Goal: Information Seeking & Learning: Learn about a topic

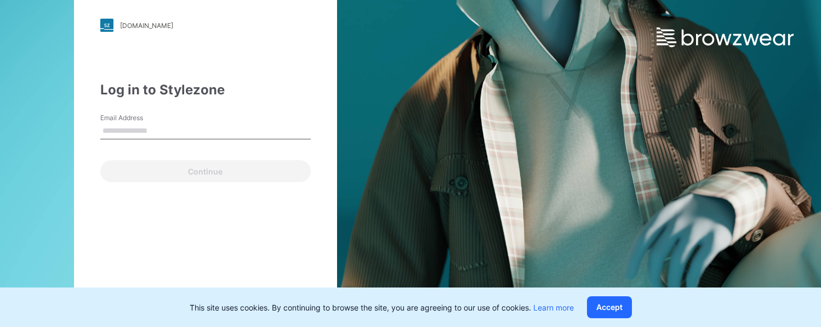
click at [124, 133] on input "Email Address" at bounding box center [205, 131] width 210 height 16
type input "**********"
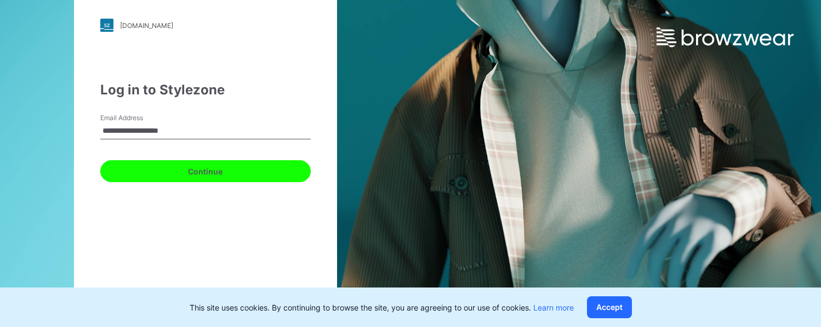
click at [176, 176] on button "Continue" at bounding box center [205, 171] width 210 height 22
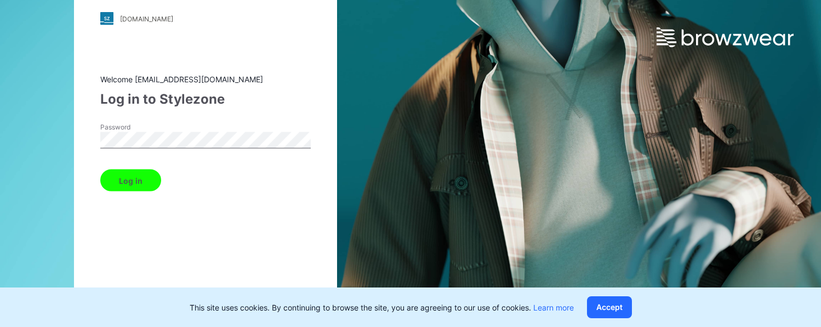
click at [138, 171] on button "Log in" at bounding box center [130, 180] width 61 height 22
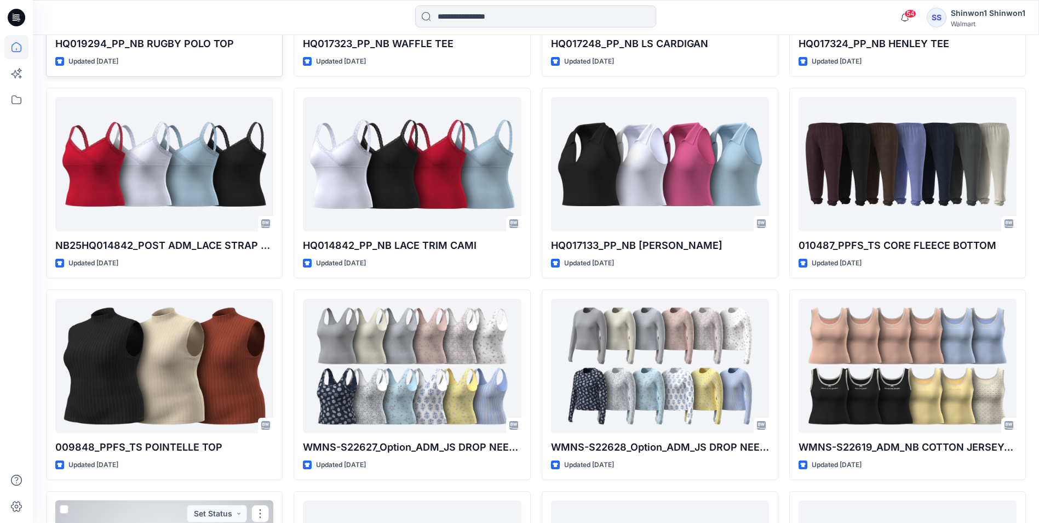
scroll to position [997, 0]
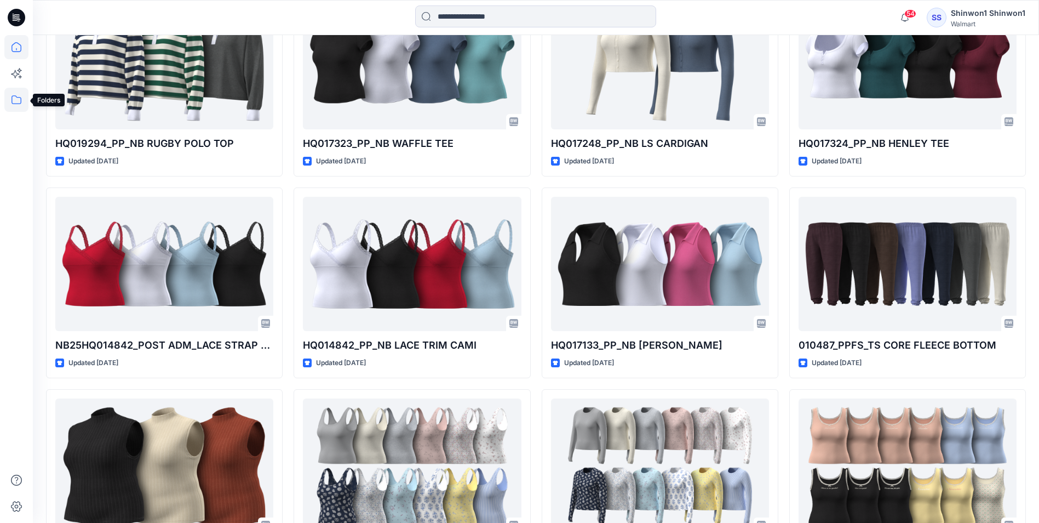
click at [21, 104] on icon at bounding box center [16, 100] width 24 height 24
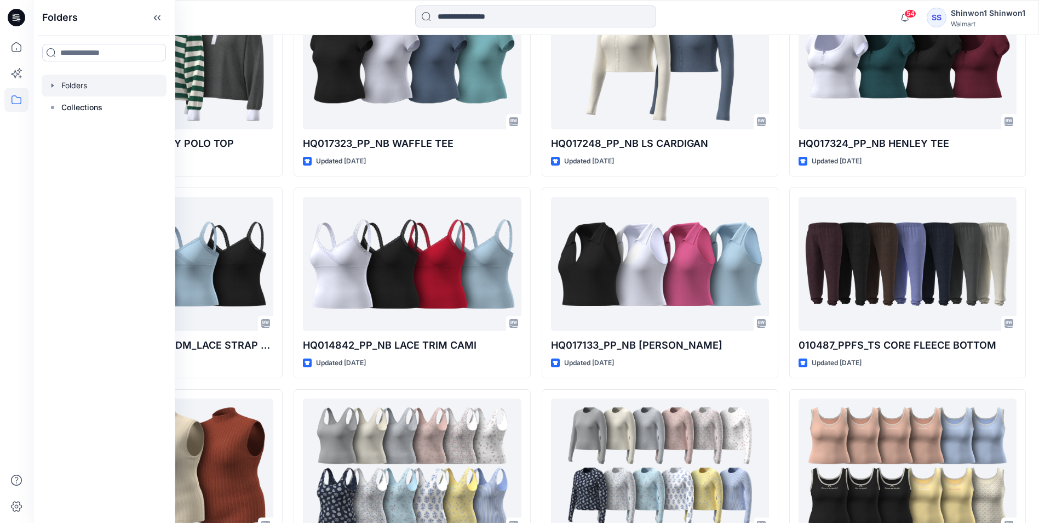
click at [94, 85] on div at bounding box center [104, 86] width 125 height 22
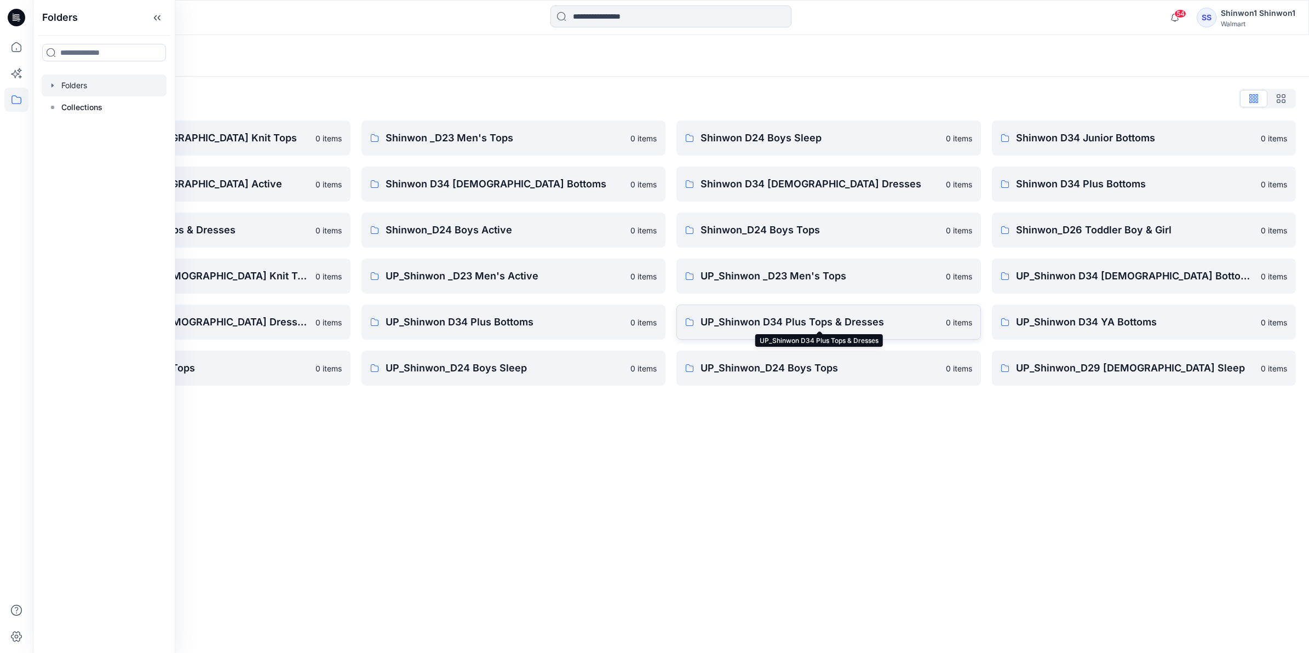
click at [770, 321] on p "UP_Shinwon D34 Plus Tops & Dresses" at bounding box center [820, 321] width 239 height 15
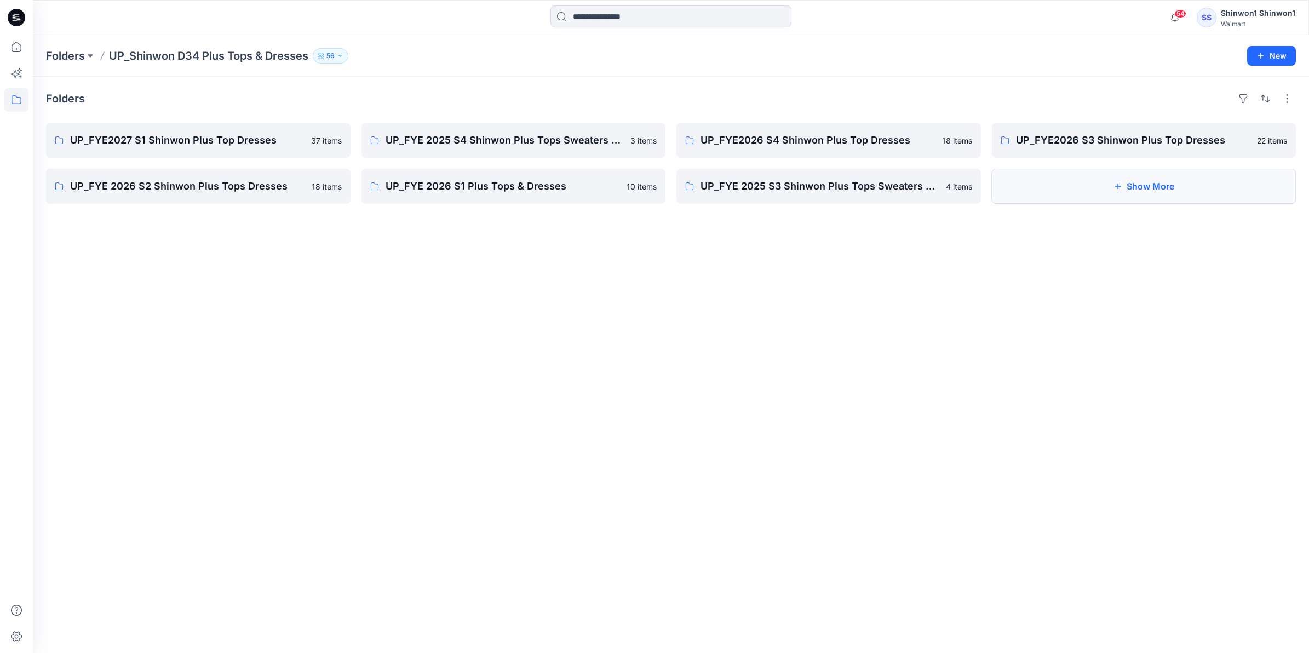
click at [820, 201] on button "Show More" at bounding box center [1144, 186] width 305 height 35
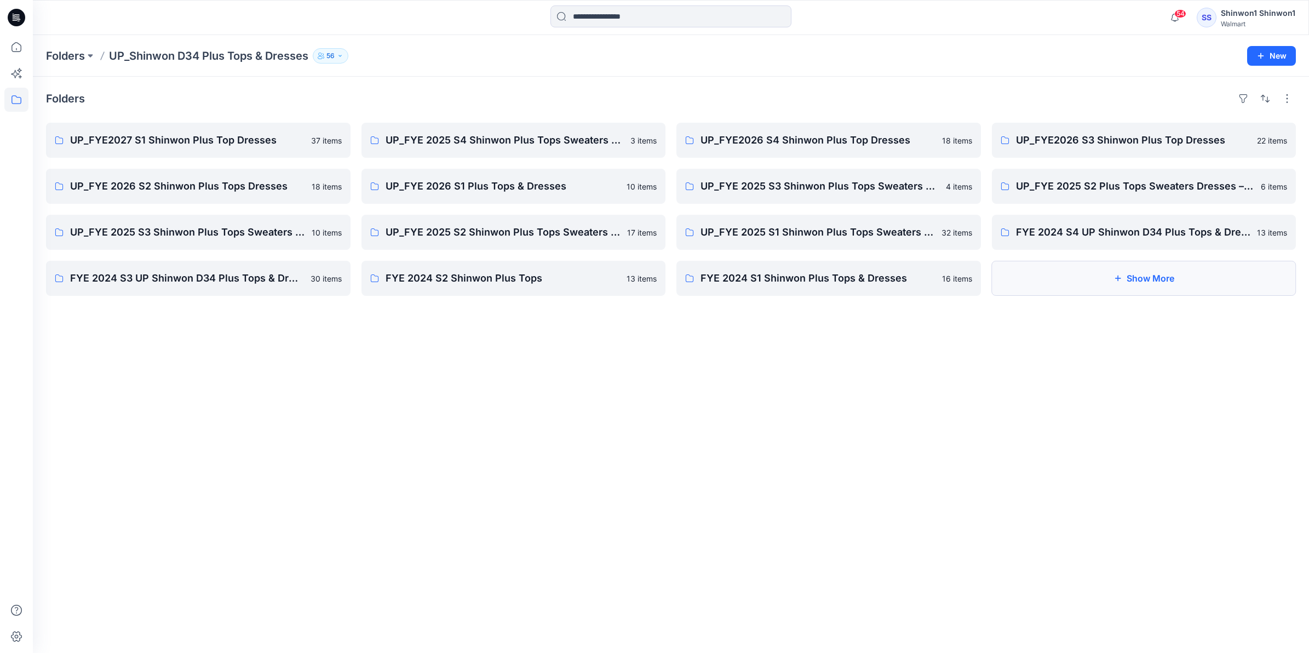
click at [820, 274] on button "Show More" at bounding box center [1144, 278] width 305 height 35
click at [209, 142] on p "UP_FYE2027 S1 Shinwon Plus Top Dresses" at bounding box center [197, 140] width 254 height 15
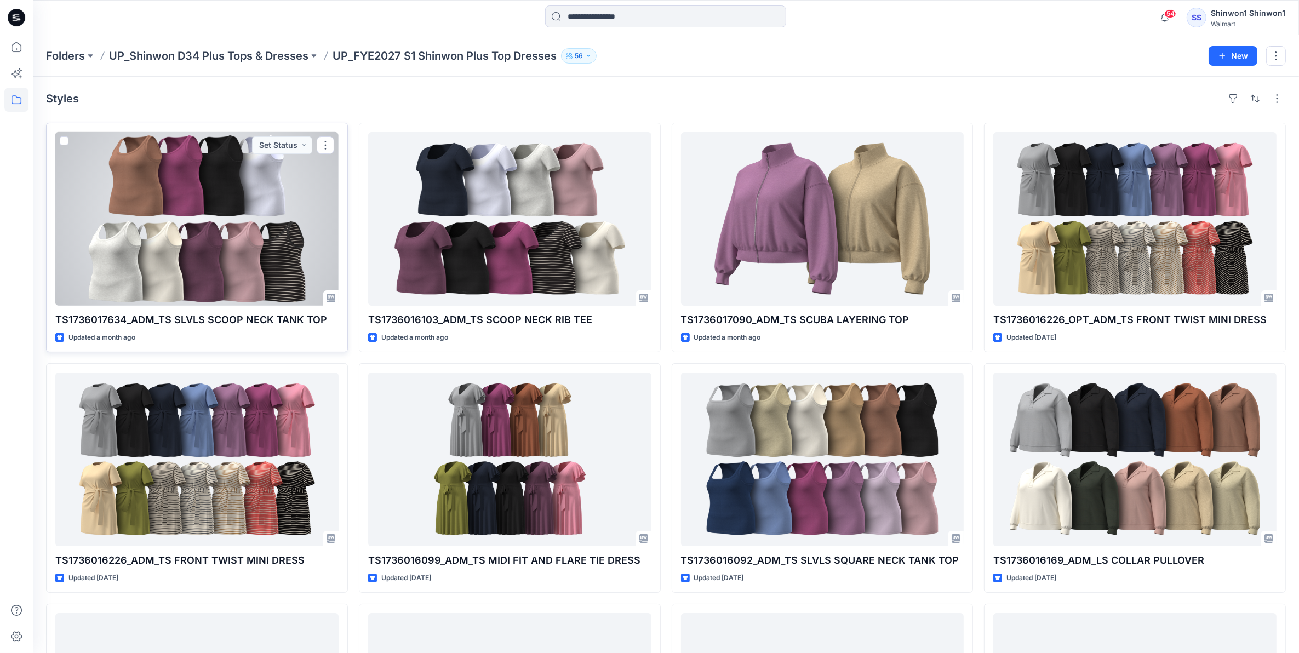
click at [169, 207] on div at bounding box center [196, 219] width 283 height 174
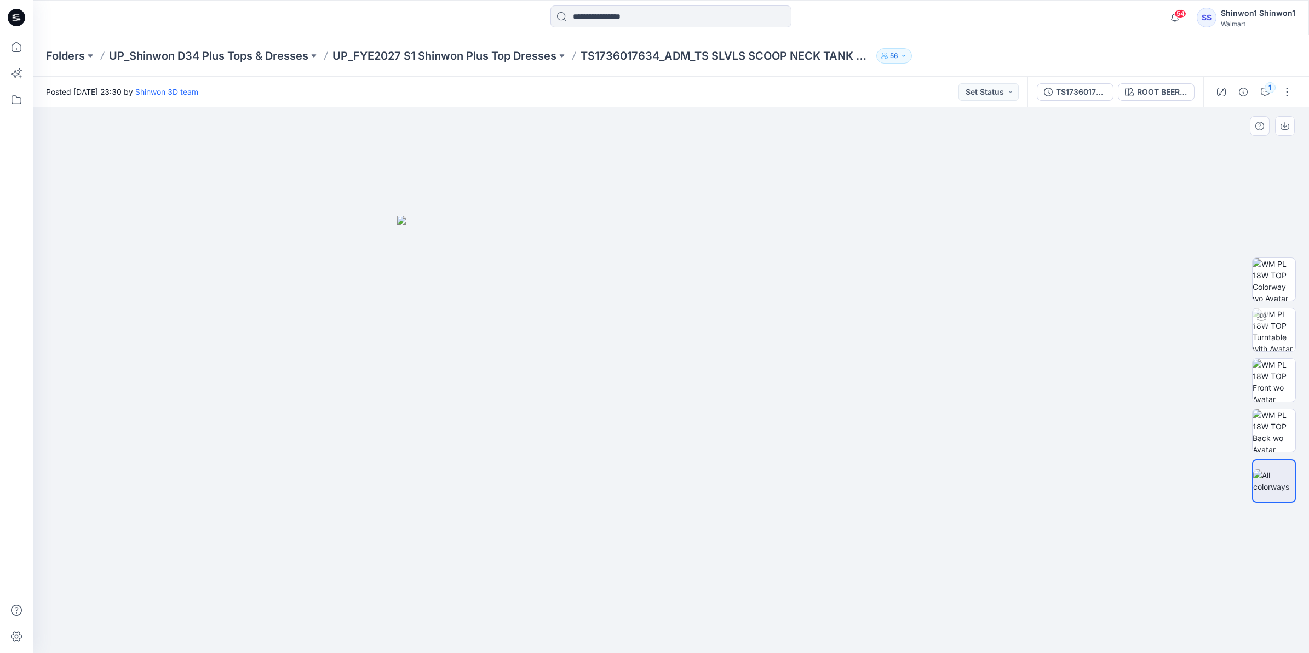
click at [527, 325] on img at bounding box center [671, 434] width 548 height 437
click at [820, 267] on img at bounding box center [1274, 279] width 43 height 43
click at [820, 326] on img at bounding box center [1274, 481] width 43 height 23
click at [492, 55] on p "UP_FYE2027 S1 Shinwon Plus Top Dresses" at bounding box center [445, 55] width 224 height 15
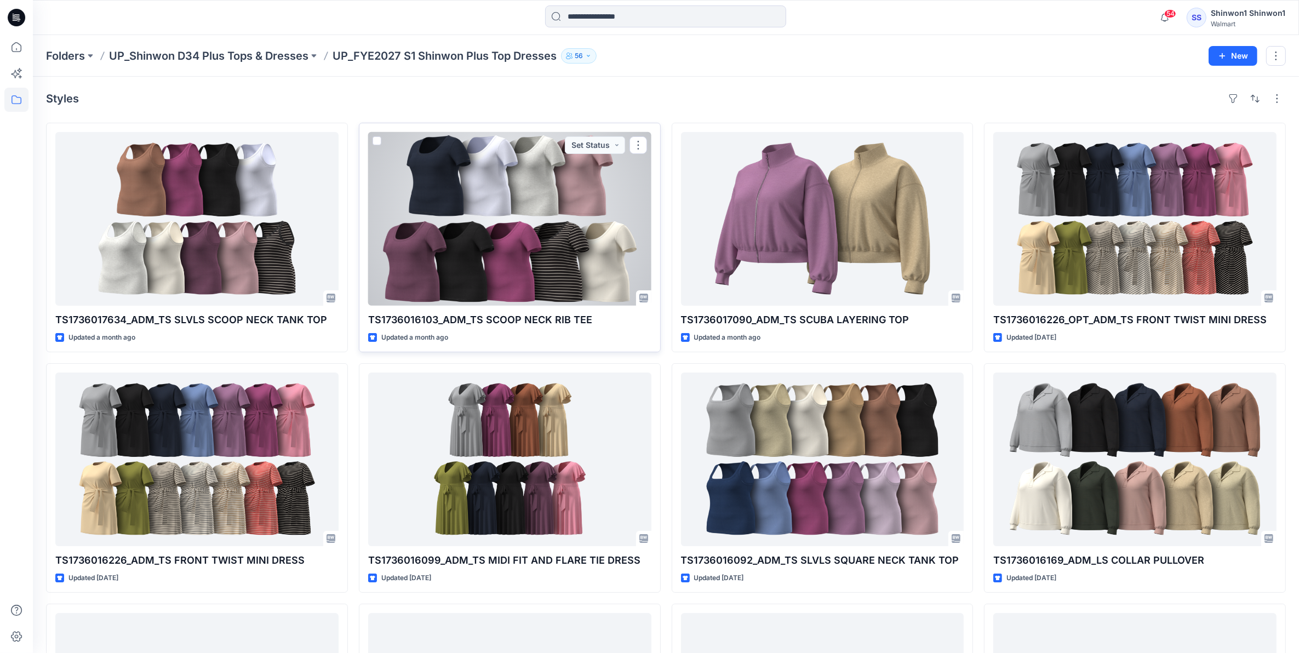
click at [568, 264] on div at bounding box center [509, 219] width 283 height 174
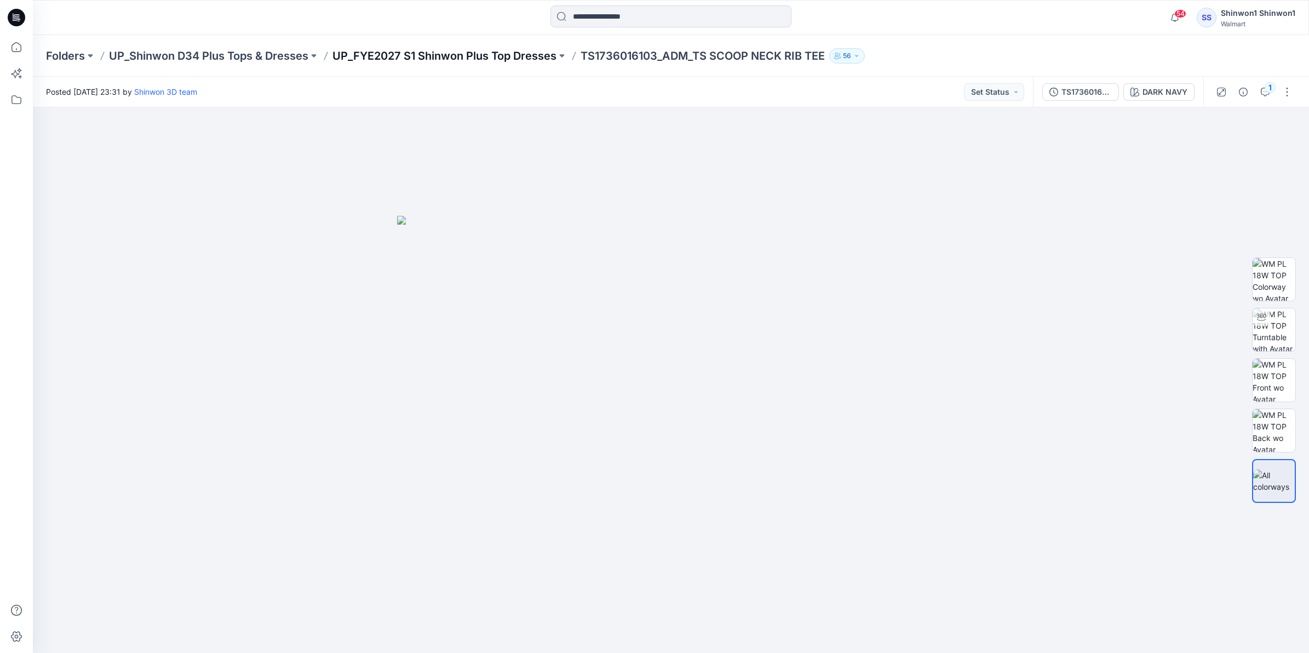
click at [492, 53] on p "UP_FYE2027 S1 Shinwon Plus Top Dresses" at bounding box center [445, 55] width 224 height 15
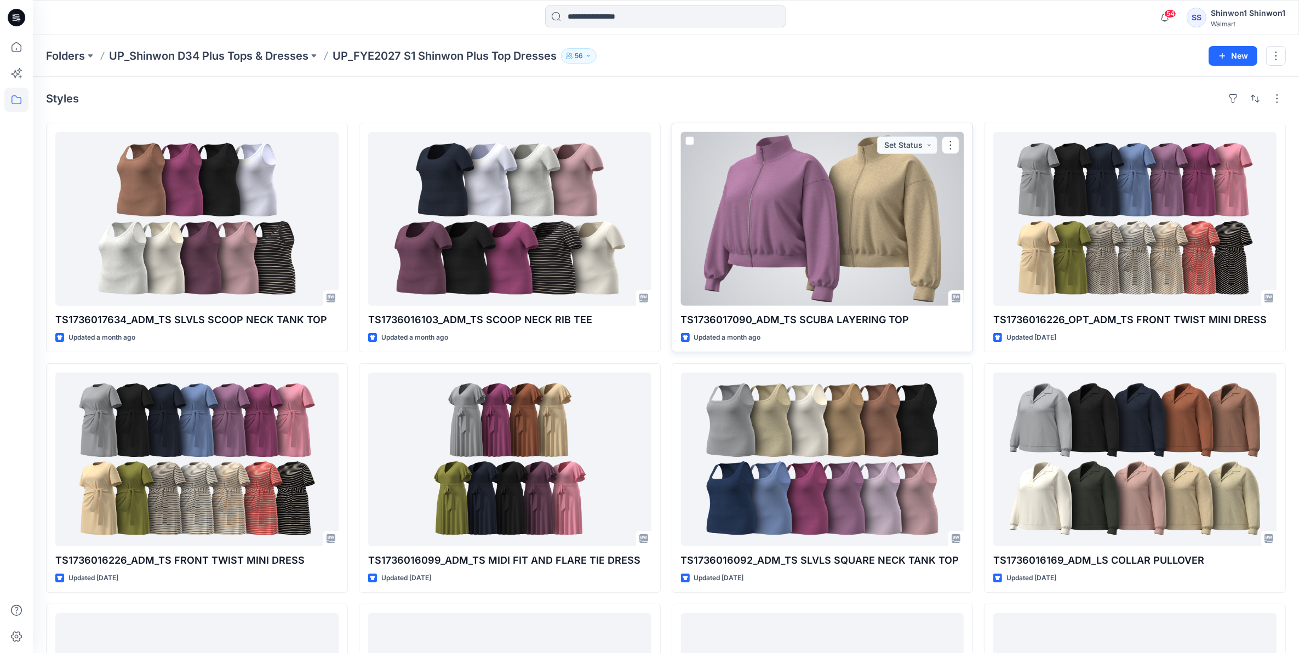
click at [820, 250] on div at bounding box center [822, 219] width 283 height 174
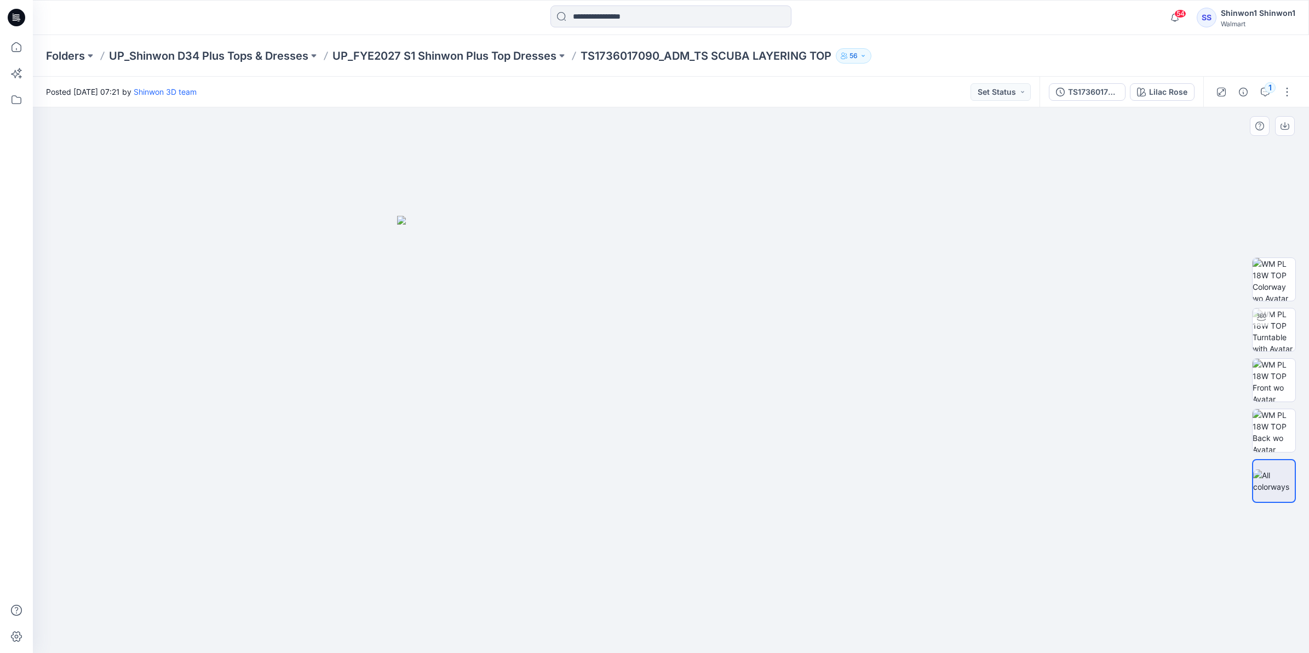
click at [547, 326] on img at bounding box center [671, 434] width 548 height 437
click at [820, 273] on img at bounding box center [1274, 279] width 43 height 43
click at [820, 326] on img at bounding box center [1274, 380] width 43 height 43
click at [820, 318] on img at bounding box center [1274, 329] width 43 height 43
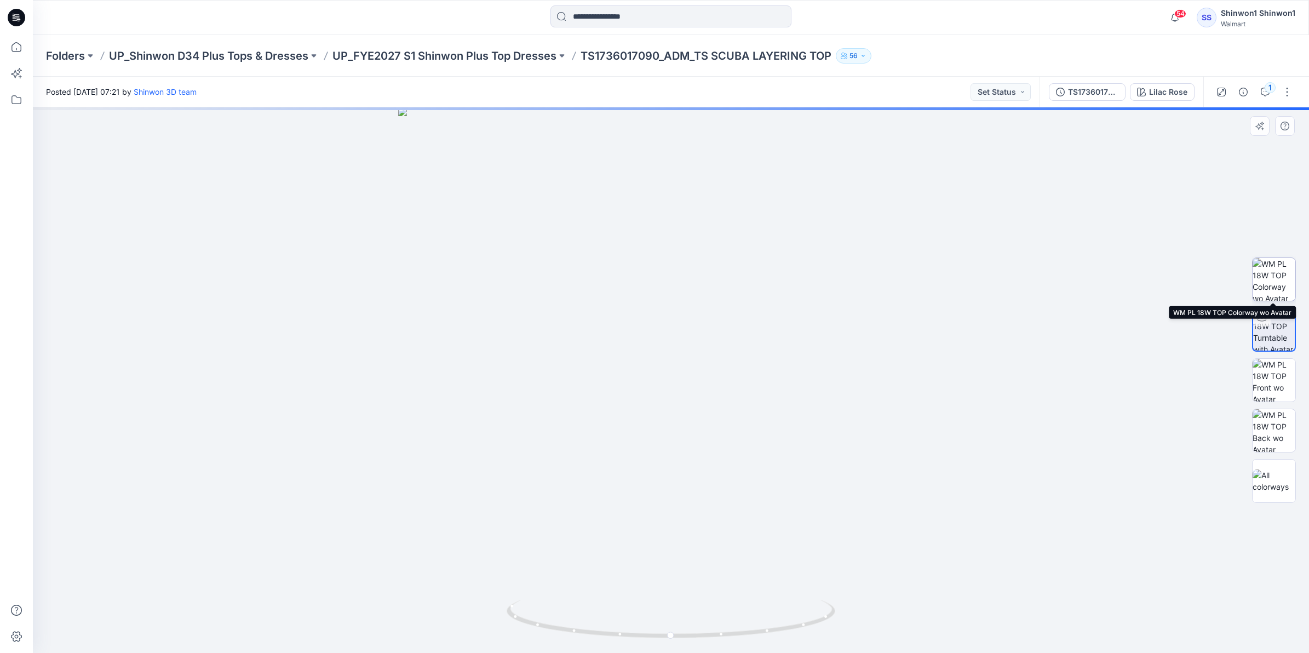
drag, startPoint x: 1275, startPoint y: 283, endPoint x: 1245, endPoint y: 291, distance: 31.4
click at [820, 283] on img at bounding box center [1274, 279] width 43 height 43
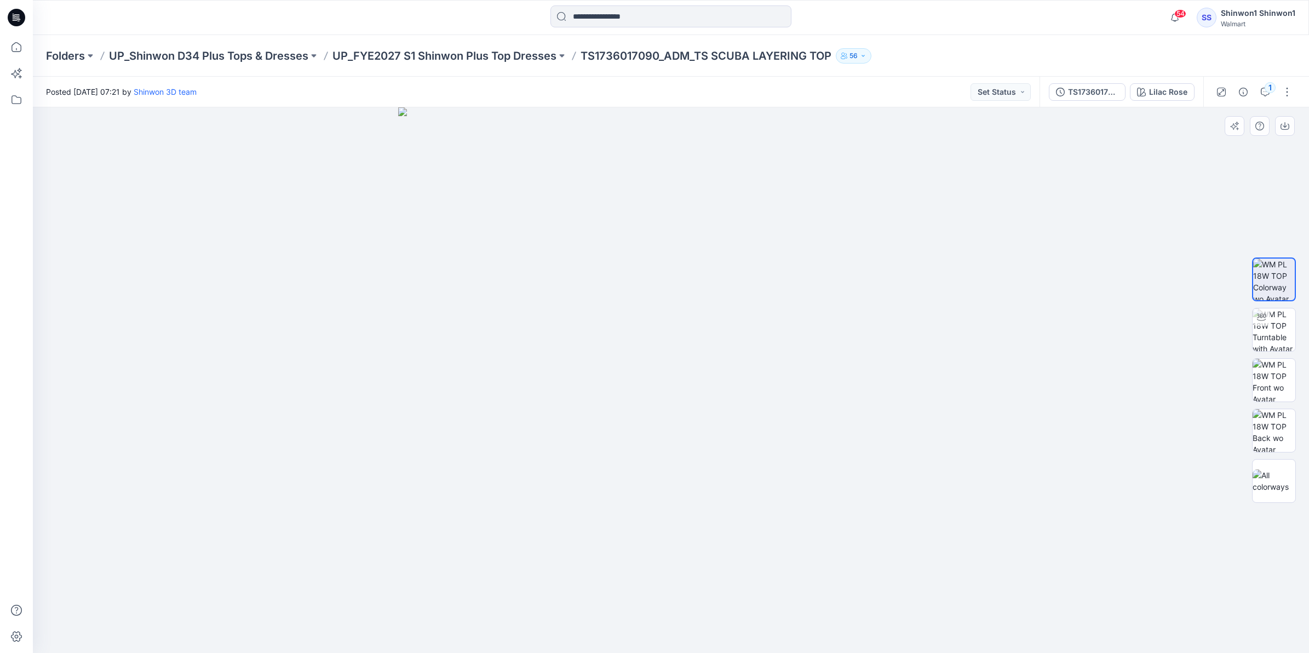
drag, startPoint x: 1245, startPoint y: 291, endPoint x: 800, endPoint y: 333, distance: 446.8
click at [800, 326] on img at bounding box center [671, 380] width 546 height 546
click at [820, 326] on img at bounding box center [1274, 380] width 43 height 43
drag, startPoint x: 717, startPoint y: 384, endPoint x: 378, endPoint y: 385, distance: 338.6
click at [378, 326] on div at bounding box center [671, 380] width 1277 height 546
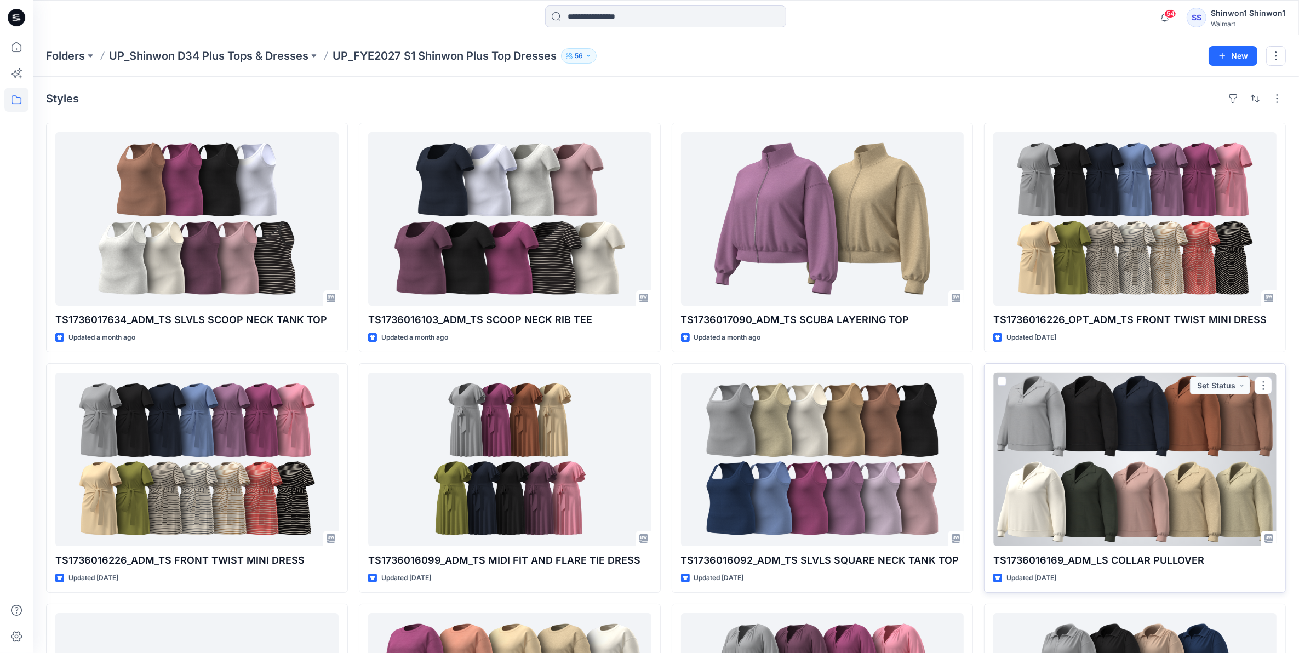
click at [820, 326] on div at bounding box center [1134, 460] width 283 height 174
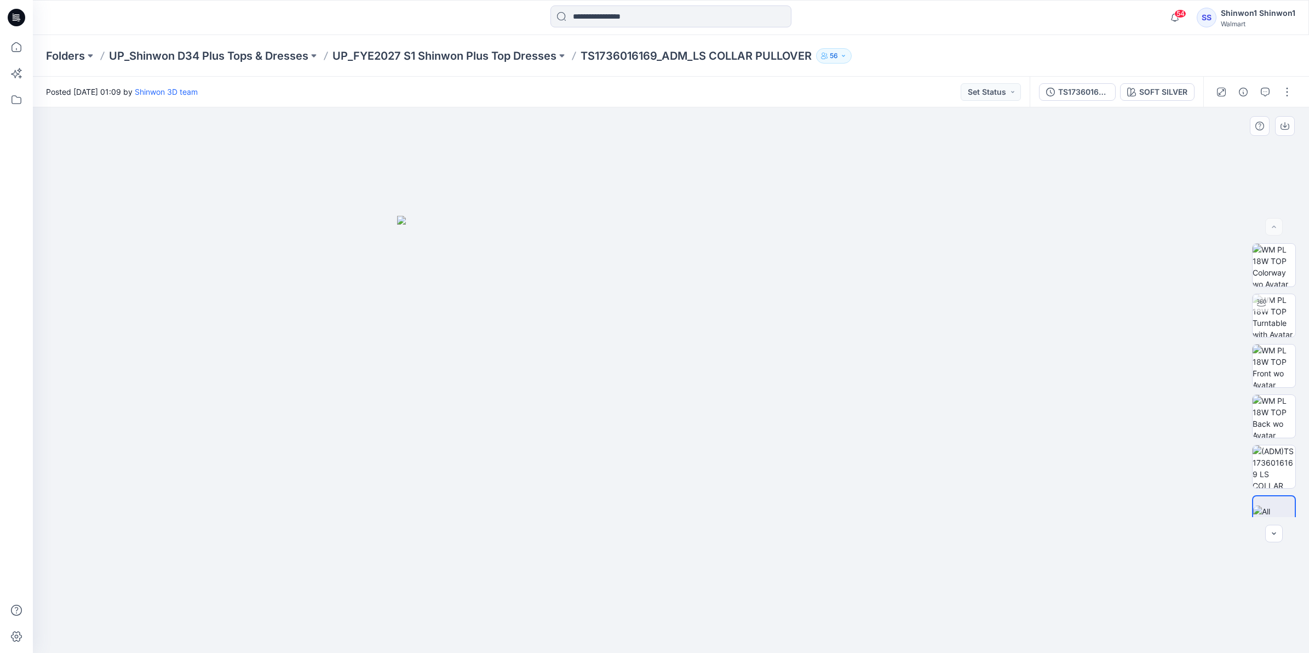
click at [814, 326] on img at bounding box center [671, 434] width 548 height 437
click at [769, 306] on img at bounding box center [671, 434] width 548 height 437
click at [703, 61] on p "TS1736016169_ADM_LS COLLAR PULLOVER" at bounding box center [696, 55] width 231 height 15
click at [703, 53] on p "TS1736016169_ADM_LS COLLAR PULLOVER" at bounding box center [696, 55] width 231 height 15
click at [820, 96] on div "SOFT SILVER" at bounding box center [1164, 92] width 48 height 12
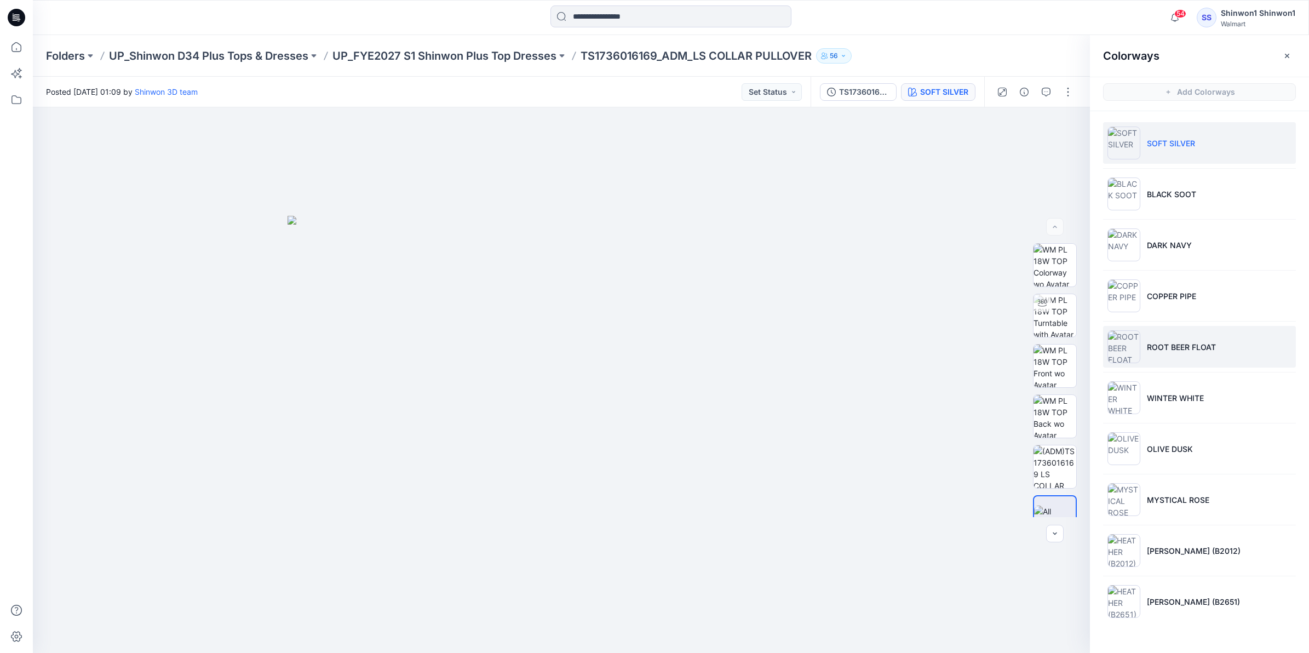
click at [820, 326] on img at bounding box center [1124, 346] width 33 height 33
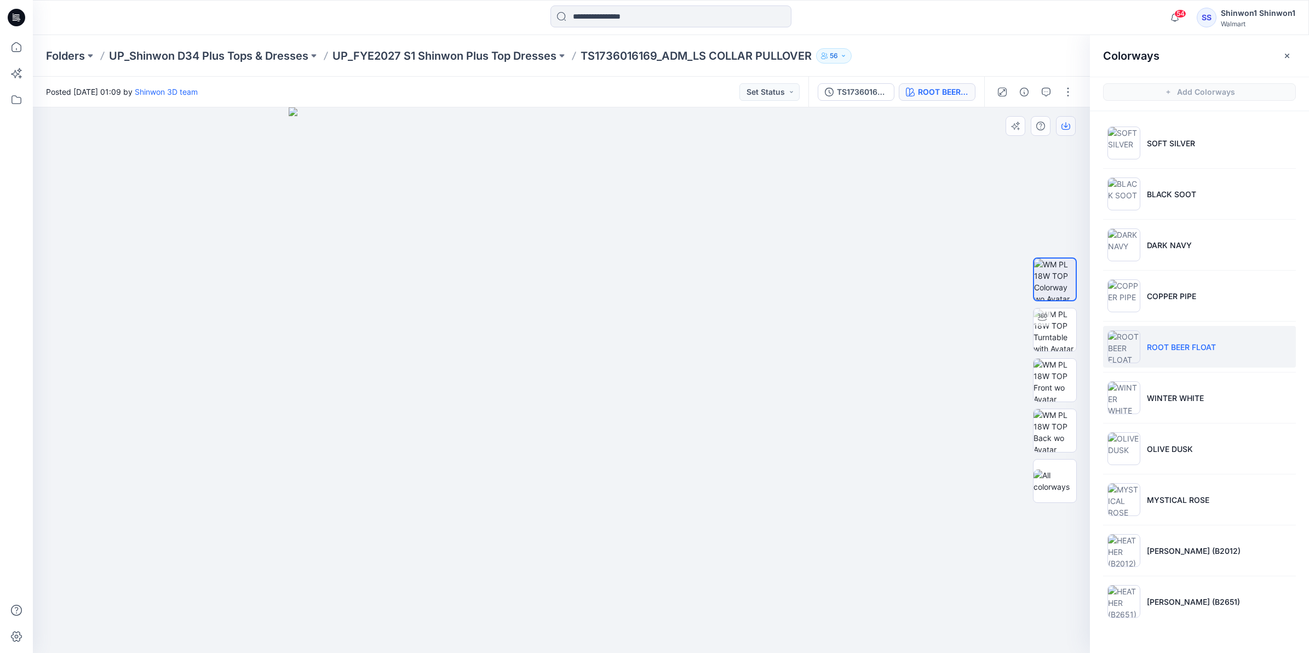
click at [820, 124] on icon "button" at bounding box center [1066, 126] width 9 height 9
click at [820, 193] on img at bounding box center [1124, 194] width 33 height 33
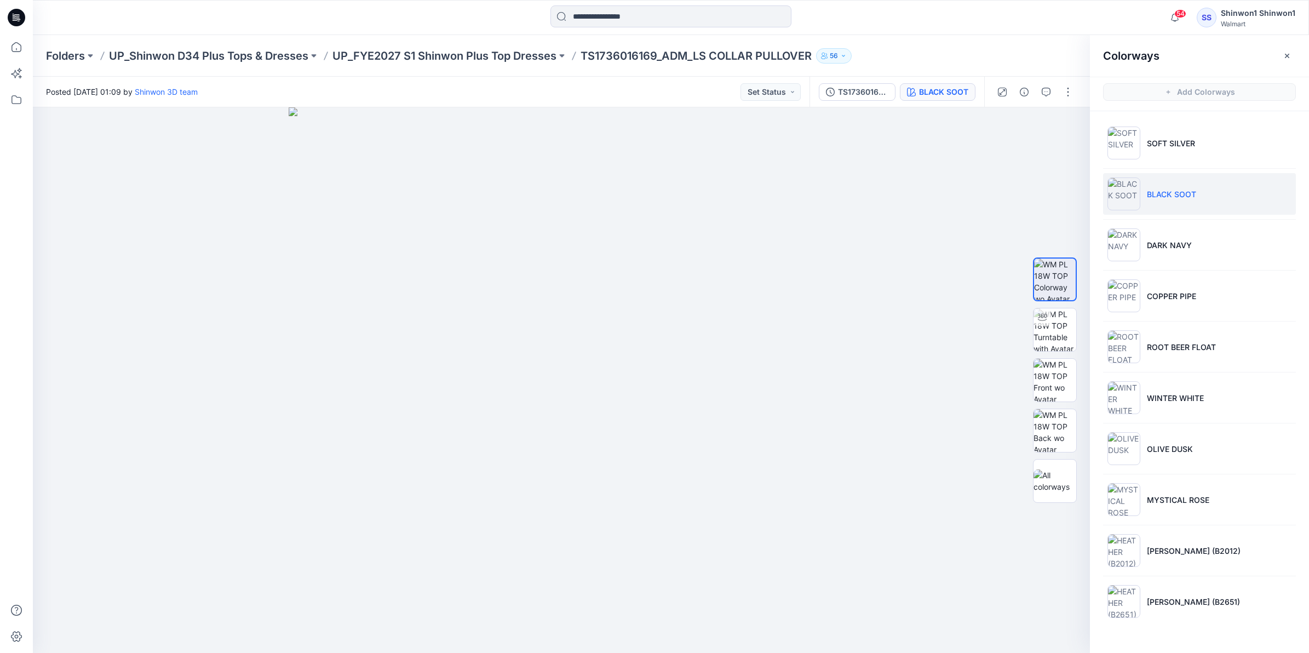
click at [820, 58] on div "Folders UP_Shinwon D34 Plus Tops & Dresses UP_FYE2027 S1 Shinwon Plus Top Dress…" at bounding box center [628, 55] width 1165 height 15
click at [820, 92] on button "button" at bounding box center [1069, 92] width 18 height 18
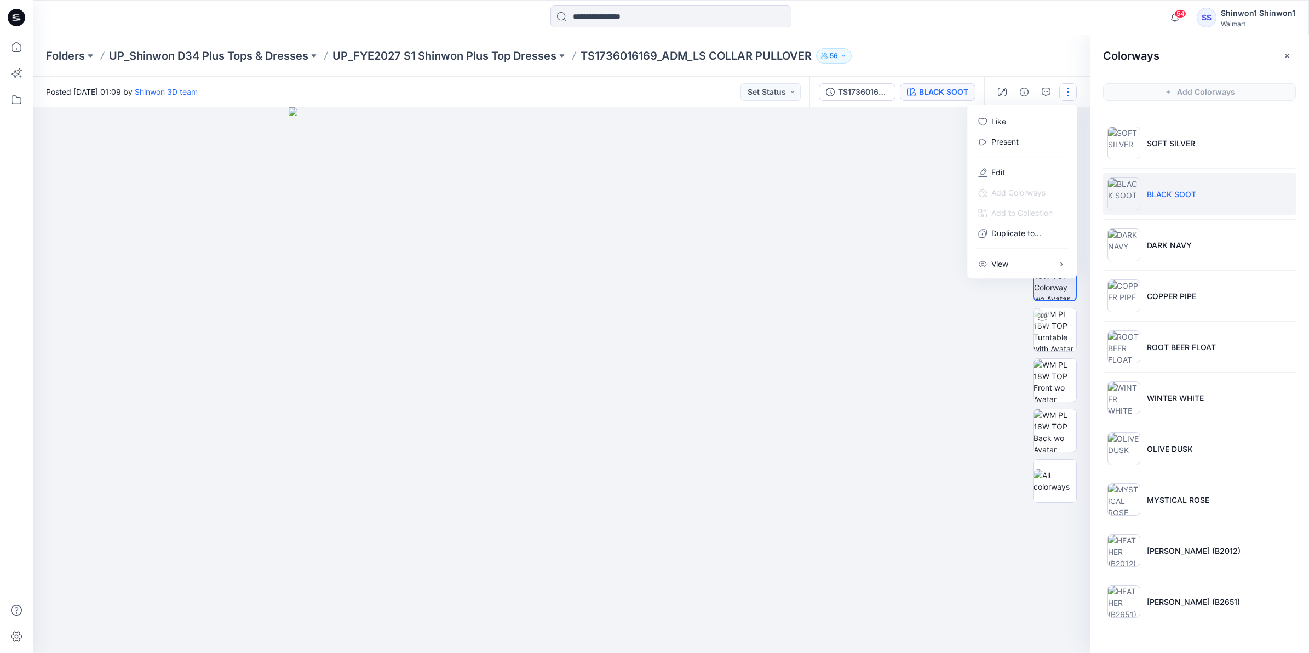
click at [820, 92] on button "button" at bounding box center [1069, 92] width 18 height 18
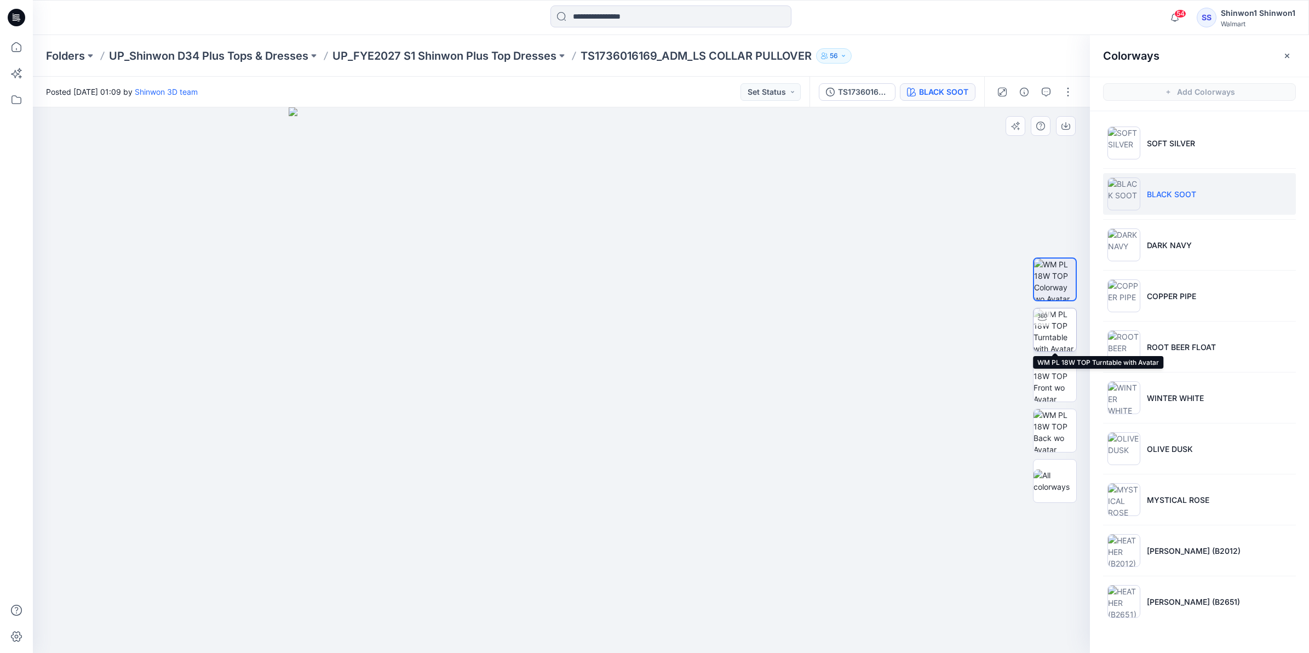
click at [820, 316] on img at bounding box center [1055, 329] width 43 height 43
click at [820, 283] on img at bounding box center [1055, 279] width 43 height 43
click at [820, 132] on button "button" at bounding box center [1066, 126] width 20 height 20
click at [507, 56] on p "UP_FYE2027 S1 Shinwon Plus Top Dresses" at bounding box center [445, 55] width 224 height 15
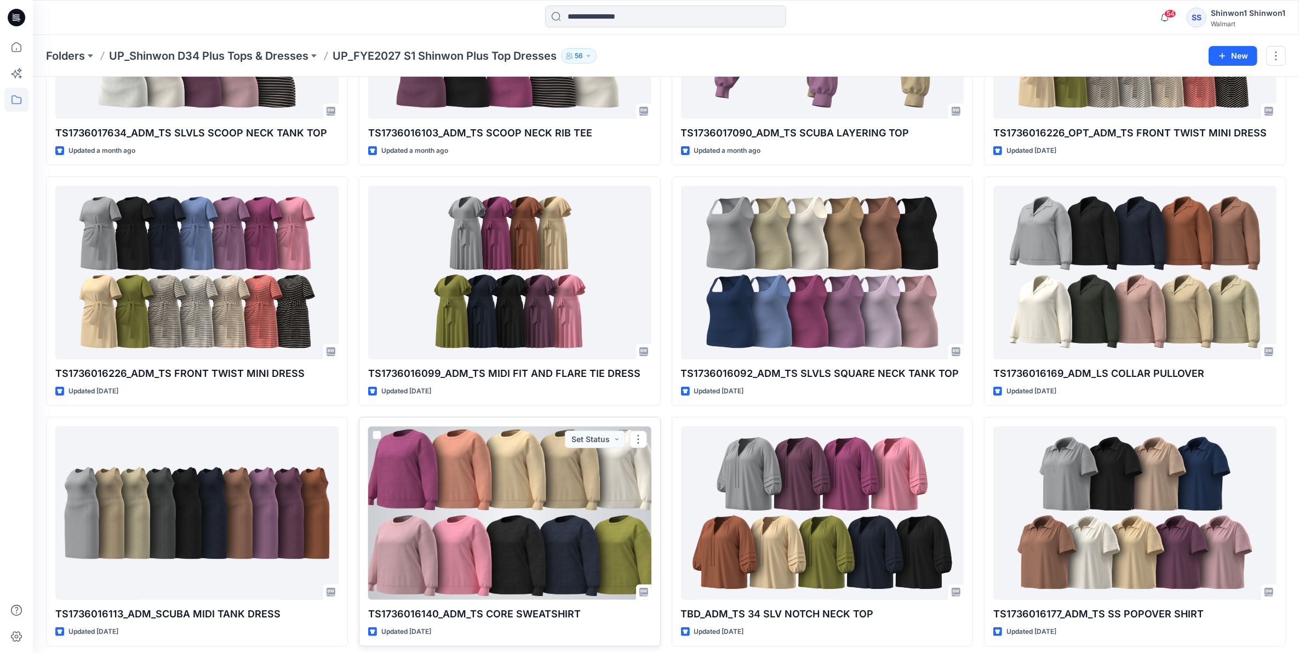
scroll to position [233, 0]
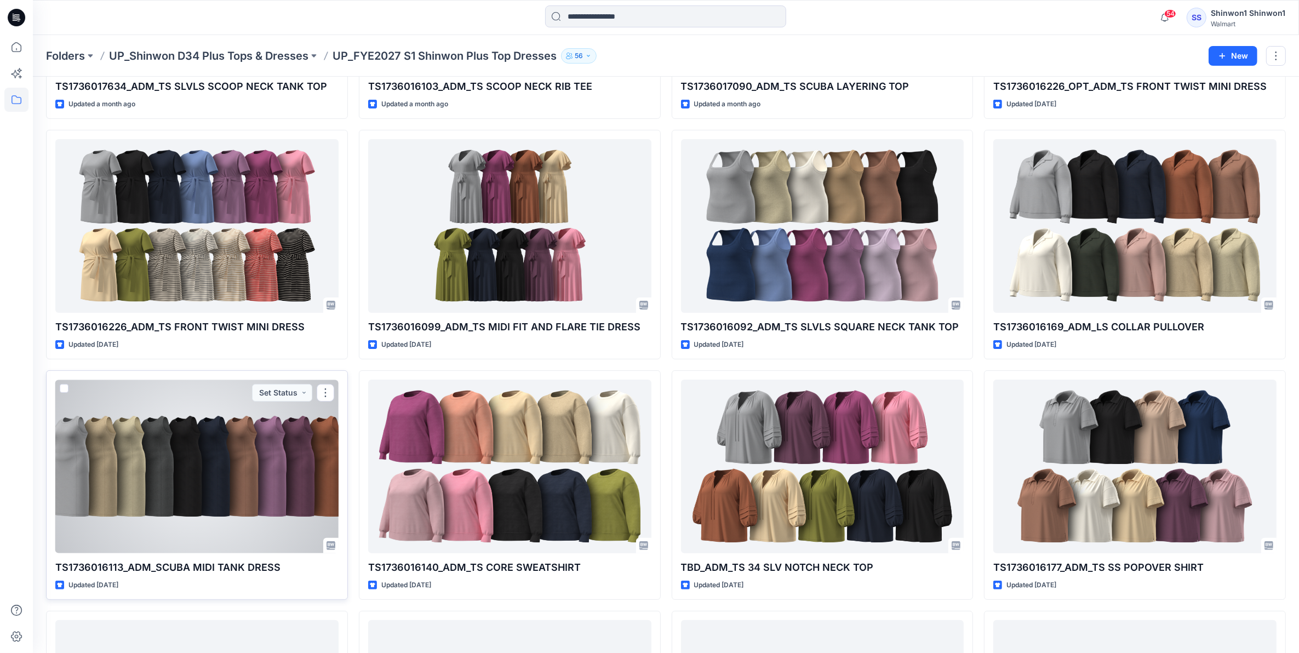
click at [203, 326] on div at bounding box center [196, 467] width 283 height 174
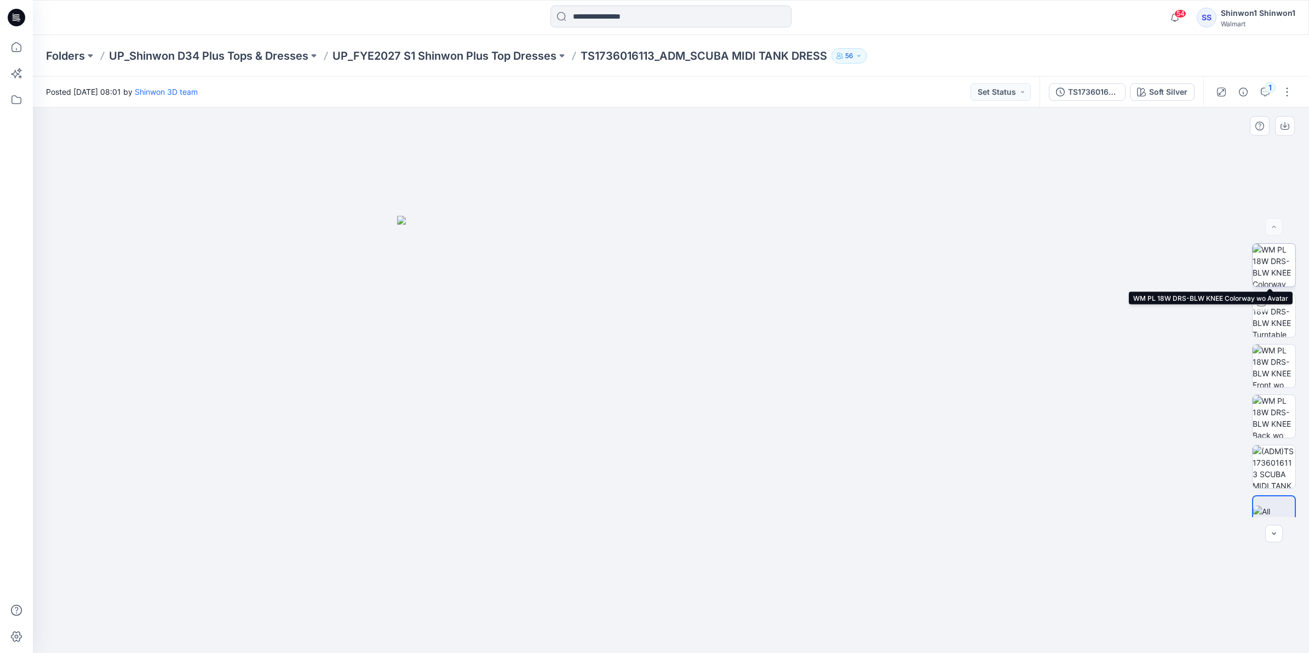
click at [820, 260] on img at bounding box center [1274, 265] width 43 height 43
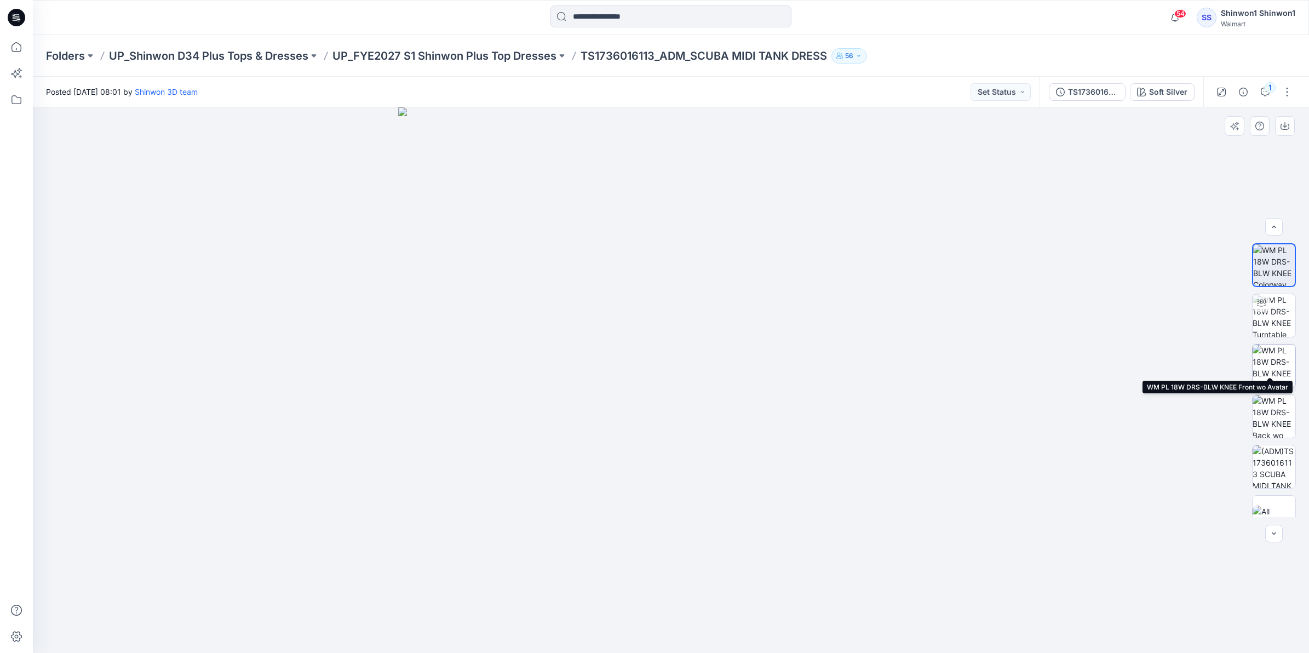
scroll to position [22, 0]
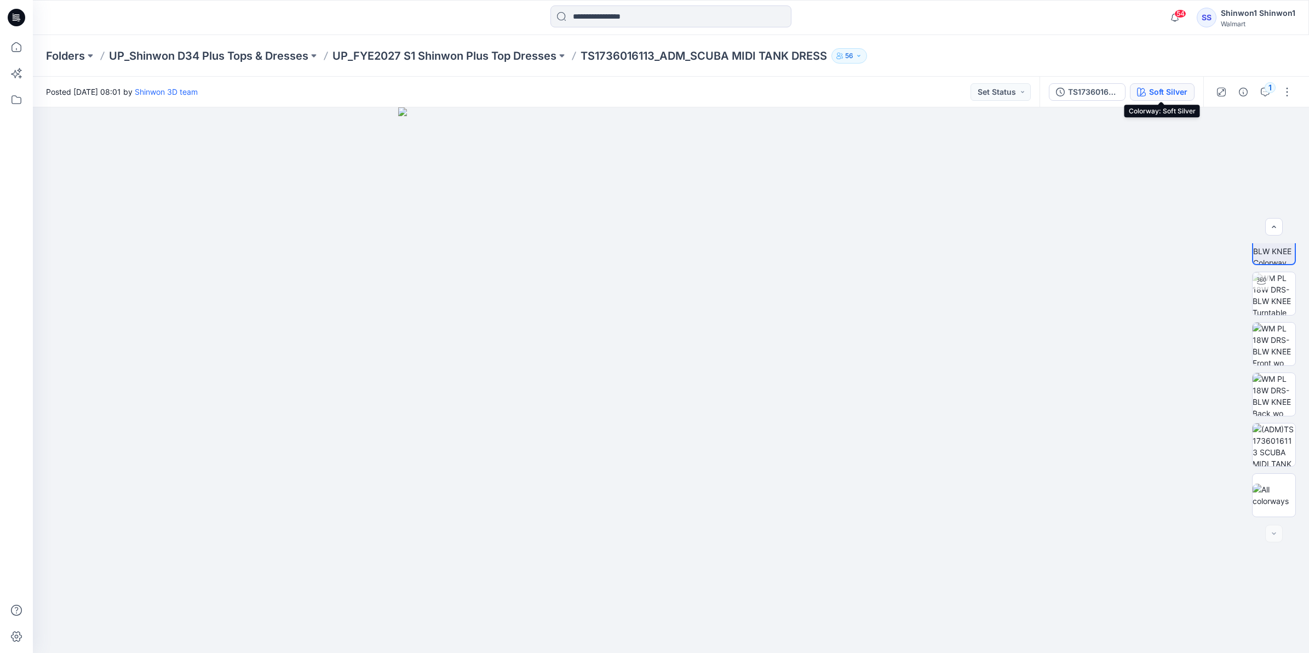
click at [820, 94] on div "Soft Silver" at bounding box center [1168, 92] width 38 height 12
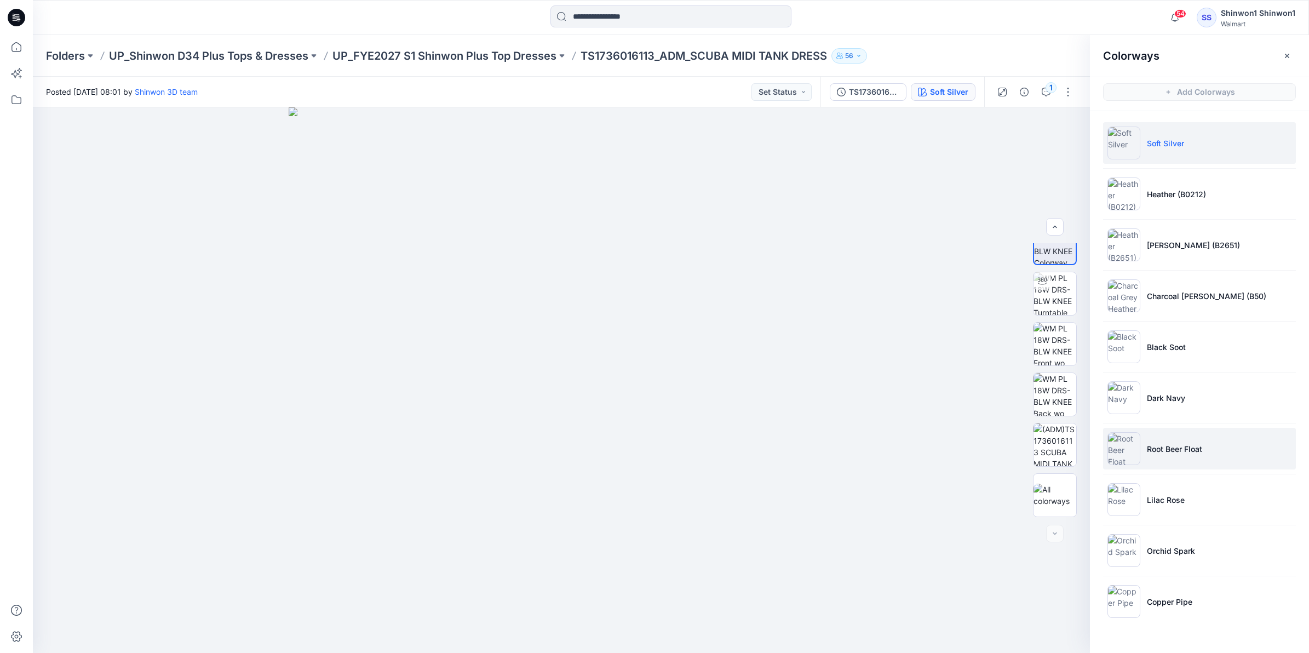
click at [820, 326] on p "Root Beer Float" at bounding box center [1174, 449] width 55 height 12
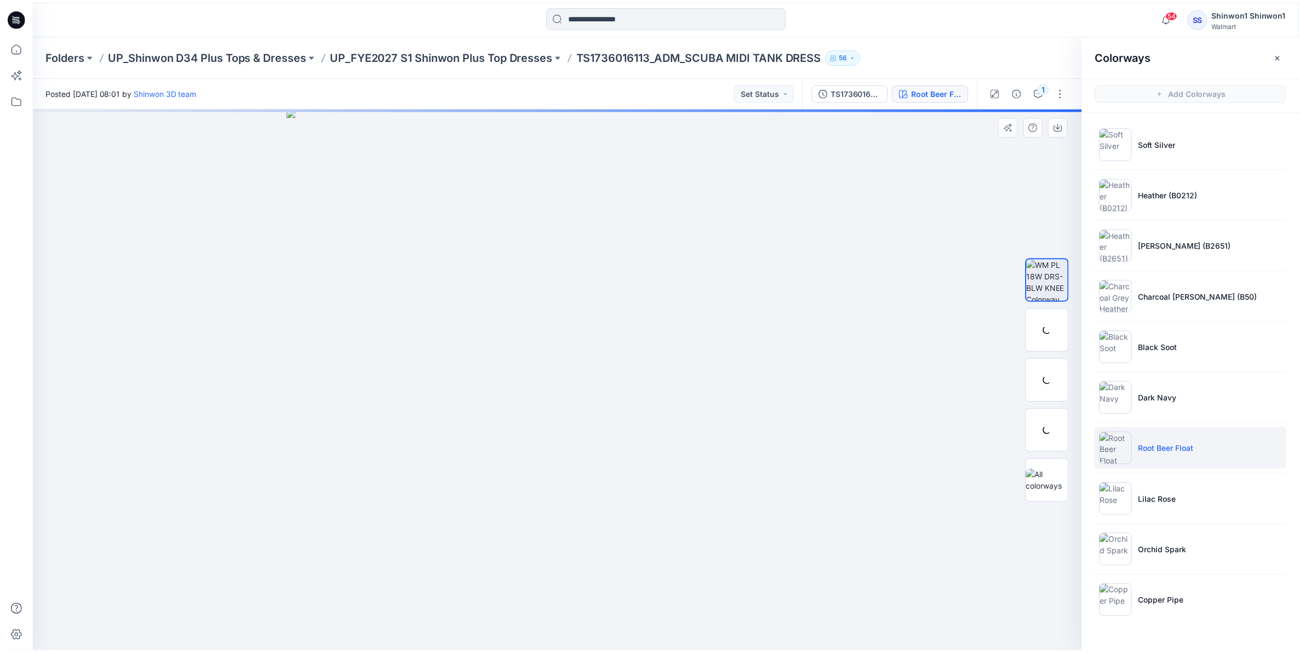
scroll to position [0, 0]
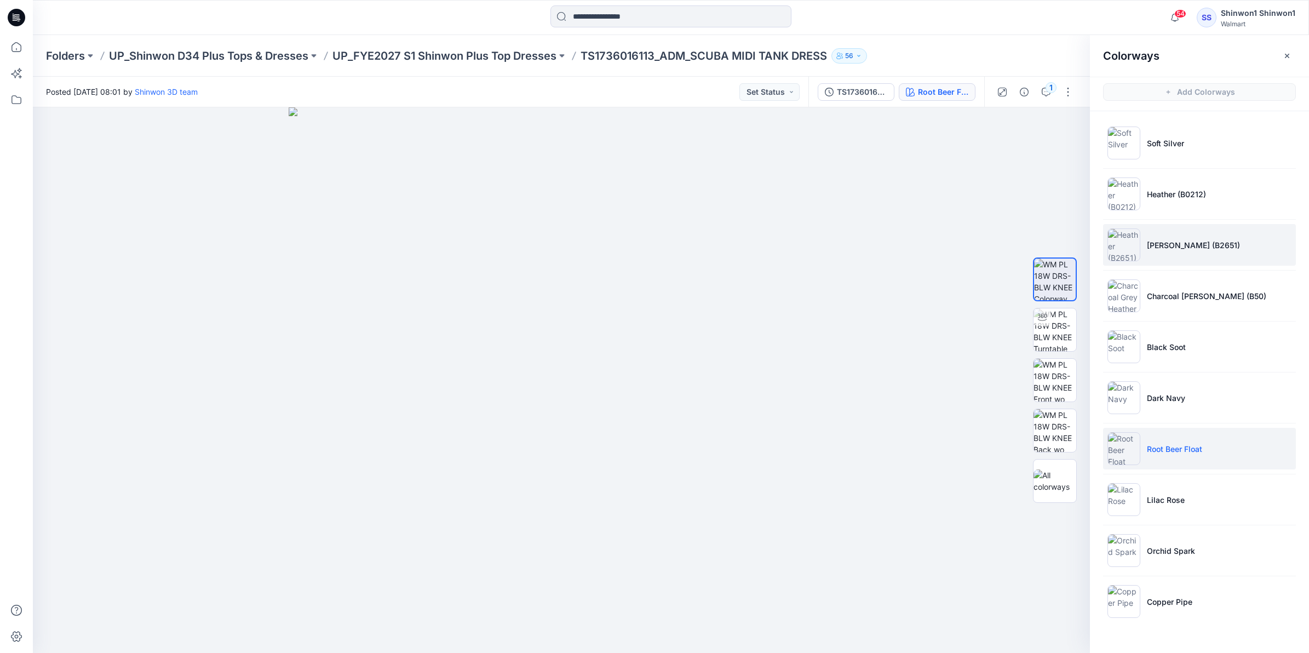
click at [820, 242] on img at bounding box center [1124, 244] width 33 height 33
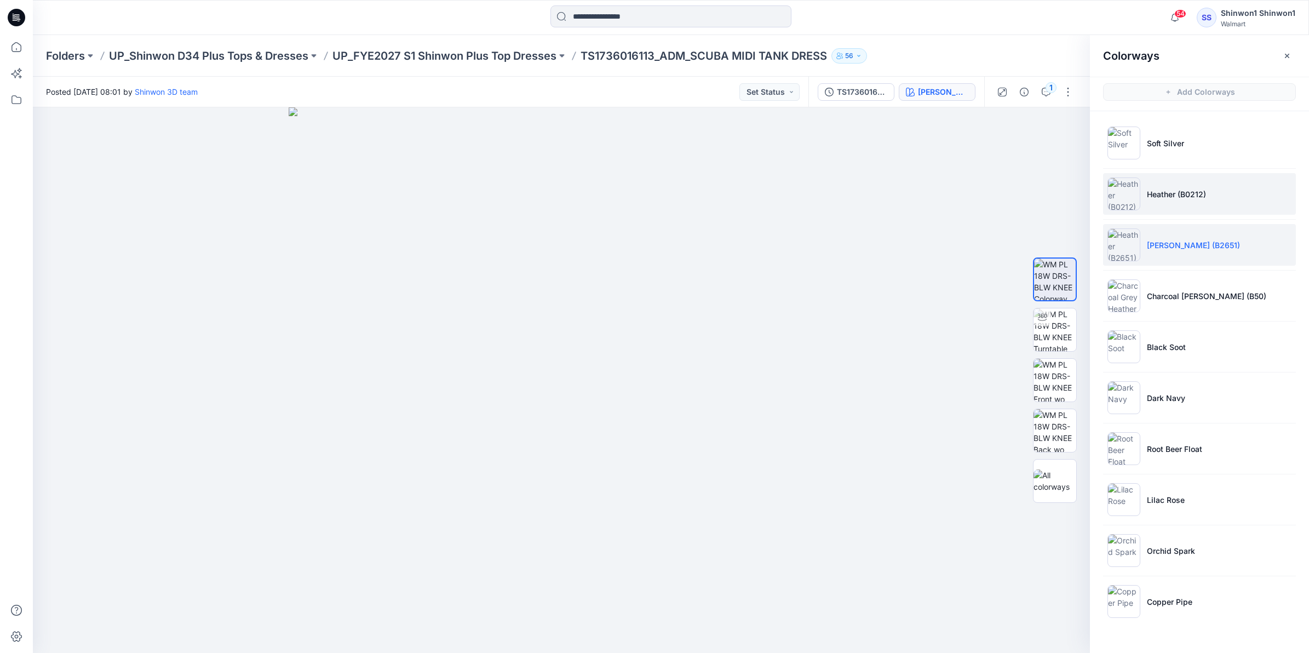
click at [820, 185] on img at bounding box center [1124, 194] width 33 height 33
click at [820, 247] on img at bounding box center [1124, 244] width 33 height 33
click at [820, 129] on icon "button" at bounding box center [1066, 126] width 9 height 9
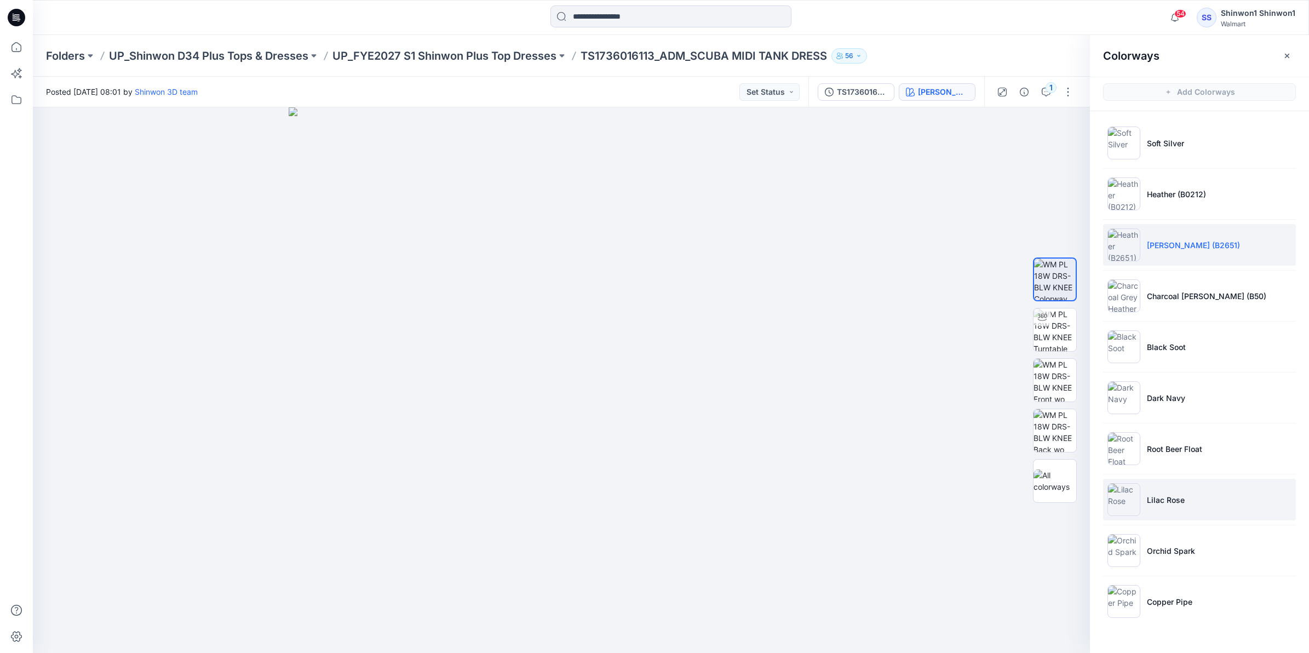
click at [820, 326] on img at bounding box center [1124, 499] width 33 height 33
click at [820, 129] on icon "button" at bounding box center [1066, 127] width 9 height 6
click at [481, 59] on p "UP_FYE2027 S1 Shinwon Plus Top Dresses" at bounding box center [445, 55] width 224 height 15
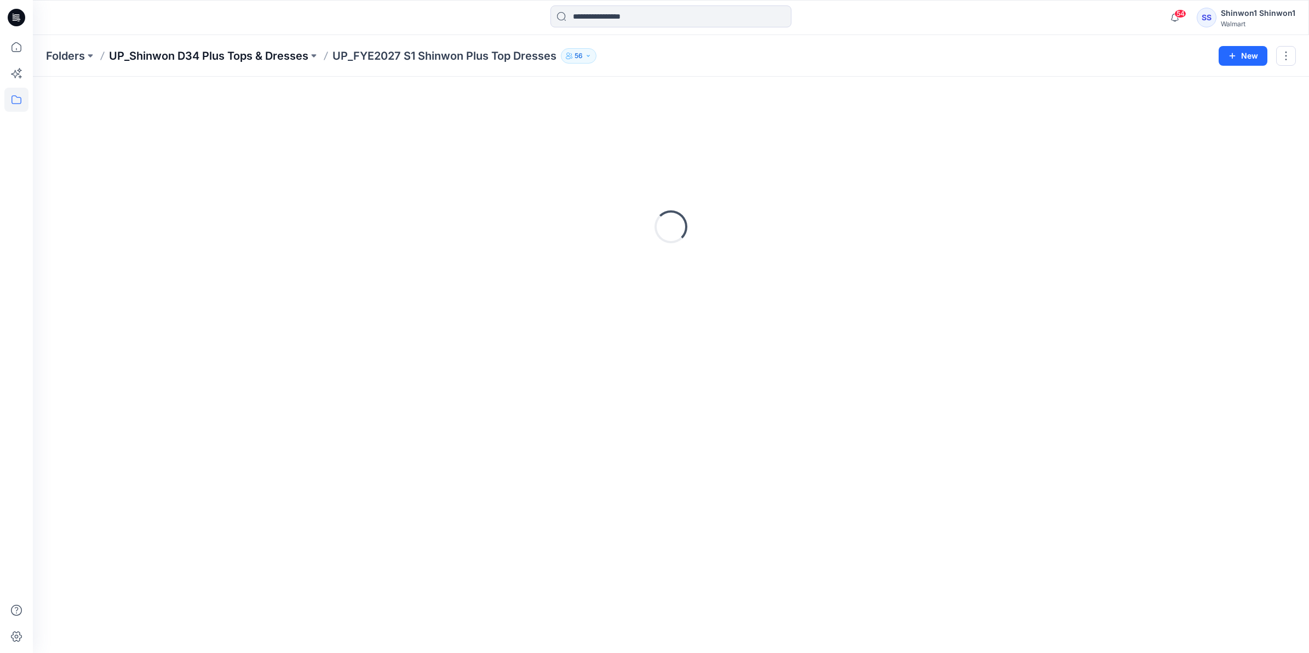
click at [255, 59] on p "UP_Shinwon D34 Plus Tops & Dresses" at bounding box center [208, 55] width 199 height 15
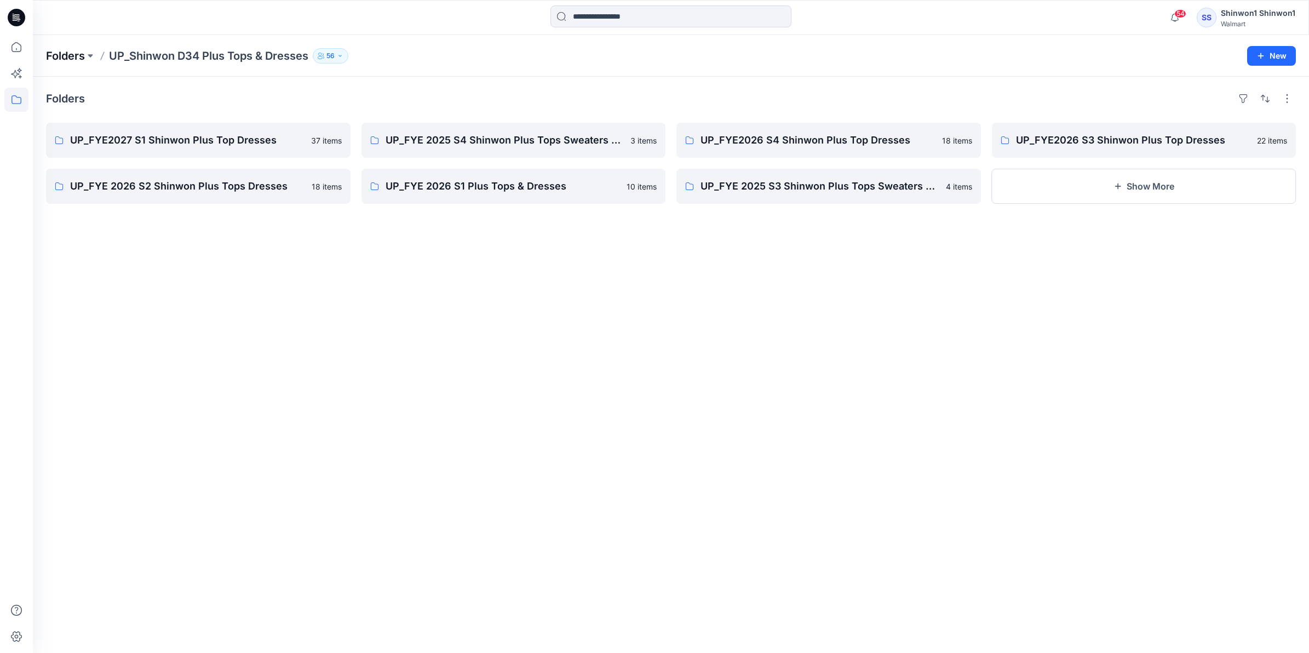
click at [56, 51] on p "Folders" at bounding box center [65, 55] width 39 height 15
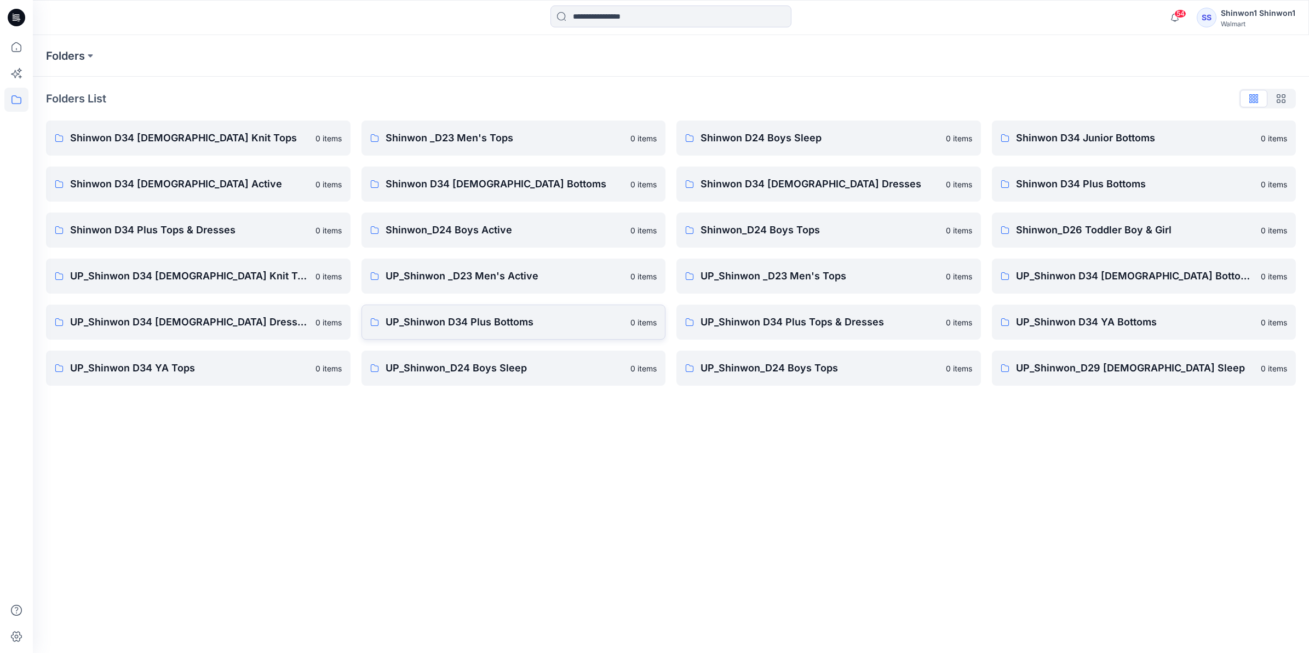
click at [467, 326] on p "UP_Shinwon D34 Plus Bottoms" at bounding box center [505, 321] width 239 height 15
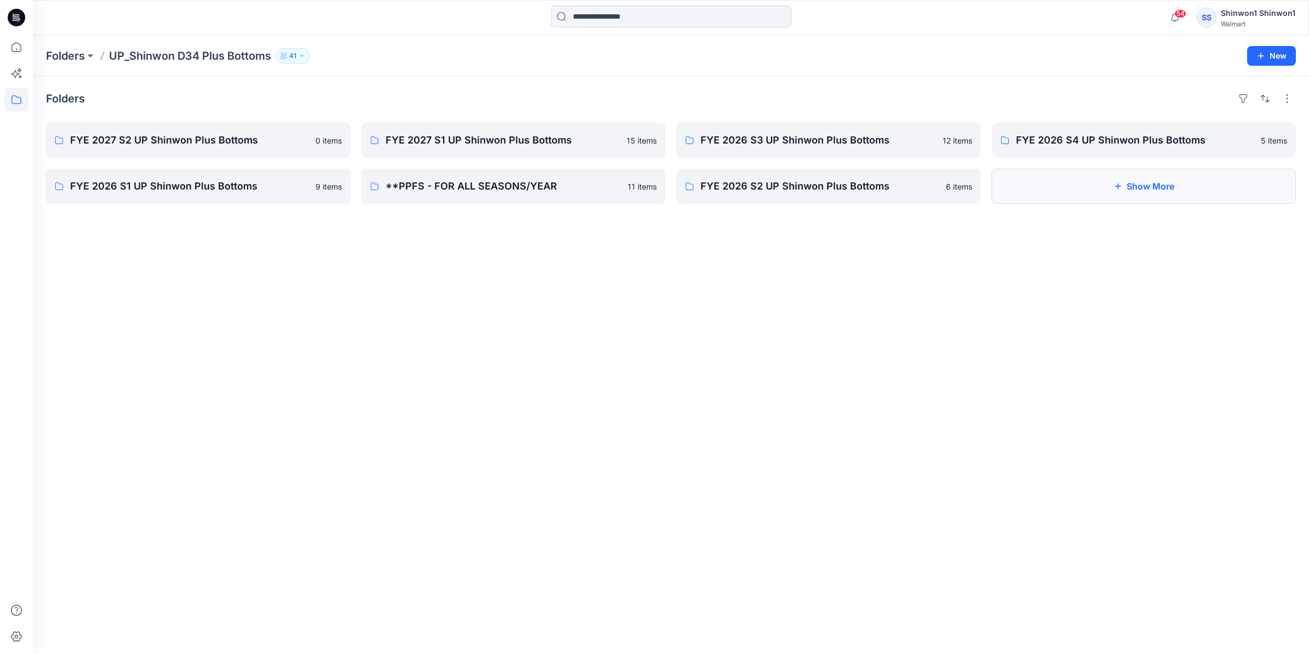
click at [820, 196] on button "Show More" at bounding box center [1144, 186] width 305 height 35
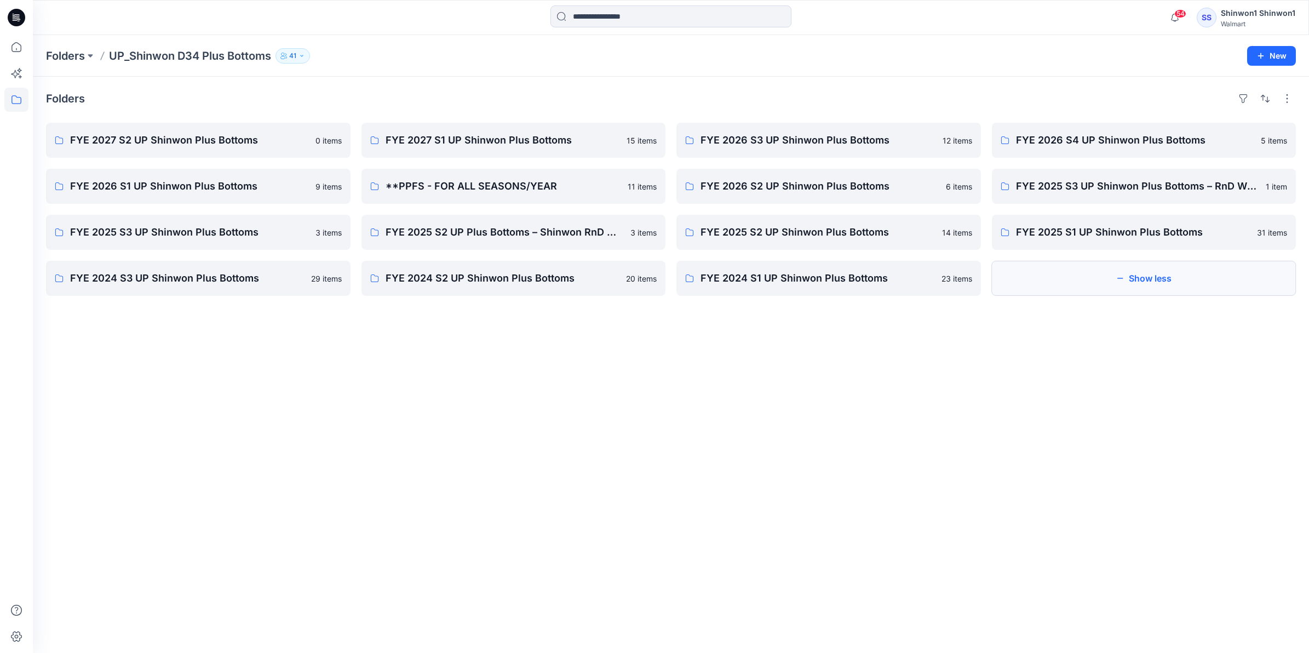
click at [820, 278] on button "Show less" at bounding box center [1144, 278] width 305 height 35
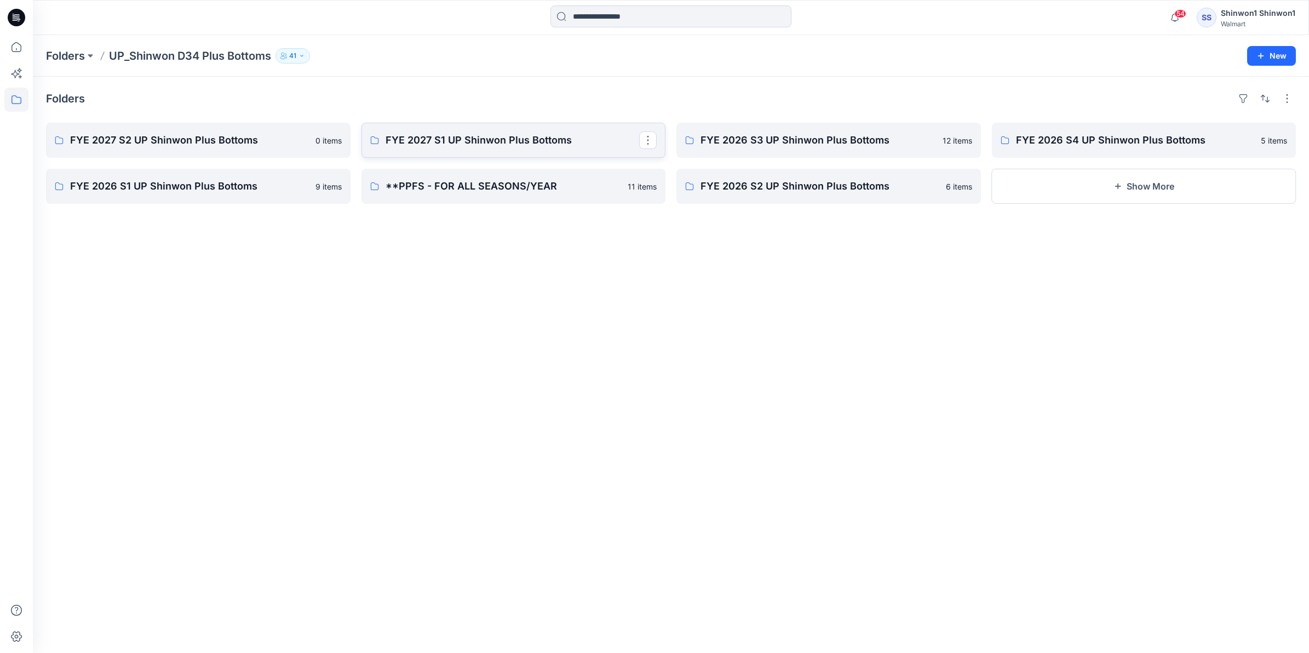
click at [505, 157] on link "FYE 2027 S1 UP Shinwon Plus Bottoms" at bounding box center [514, 140] width 305 height 35
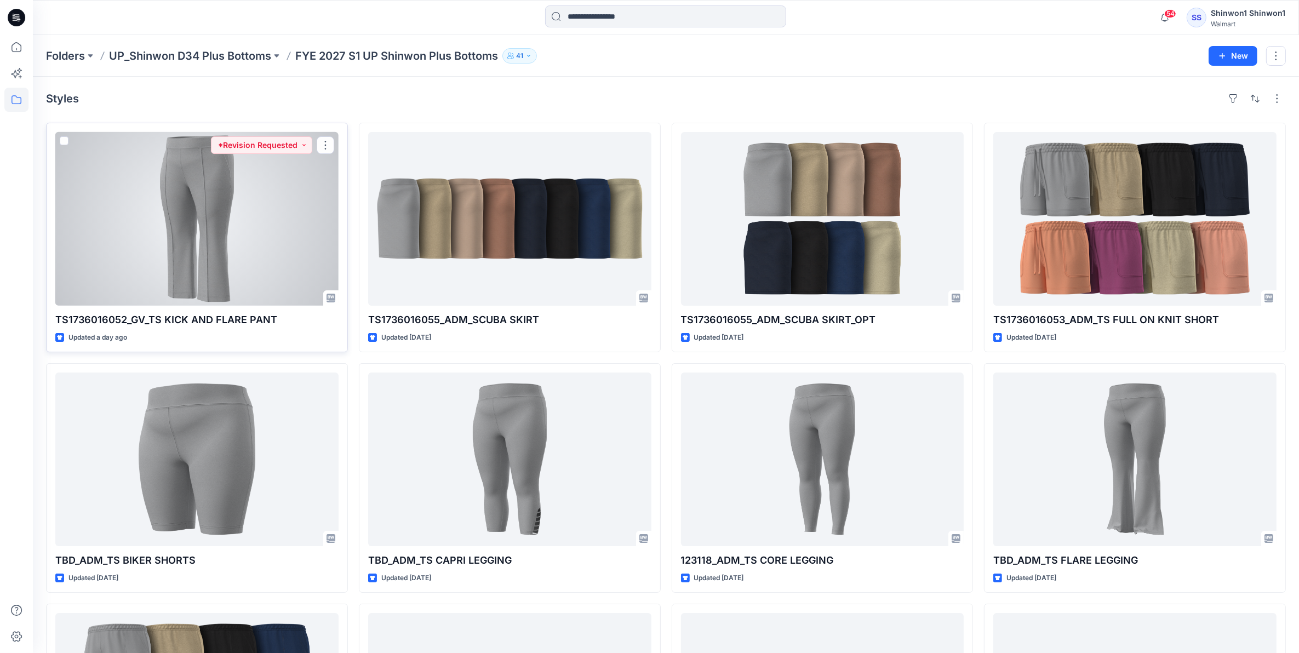
click at [242, 271] on div at bounding box center [196, 219] width 283 height 174
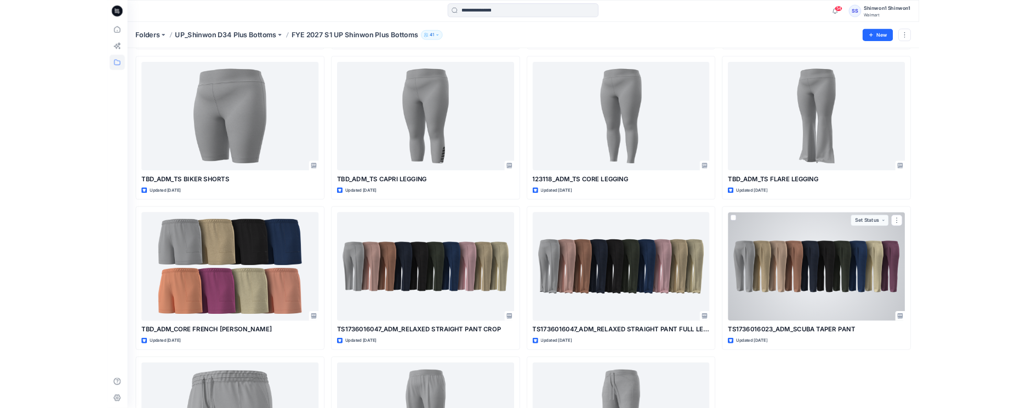
scroll to position [434, 0]
